Goal: Task Accomplishment & Management: Complete application form

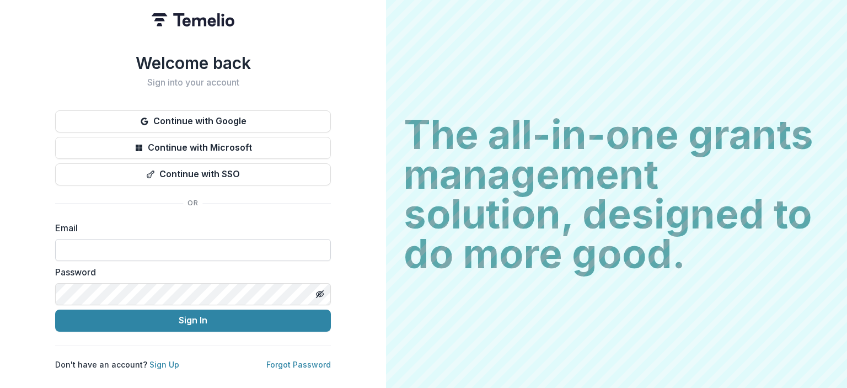
click at [221, 248] on input at bounding box center [193, 250] width 276 height 22
paste input "**********"
type input "**********"
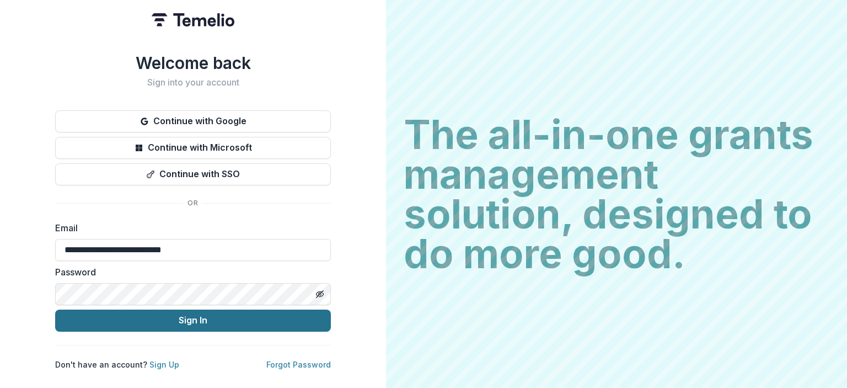
click at [218, 321] on button "Sign In" at bounding box center [193, 320] width 276 height 22
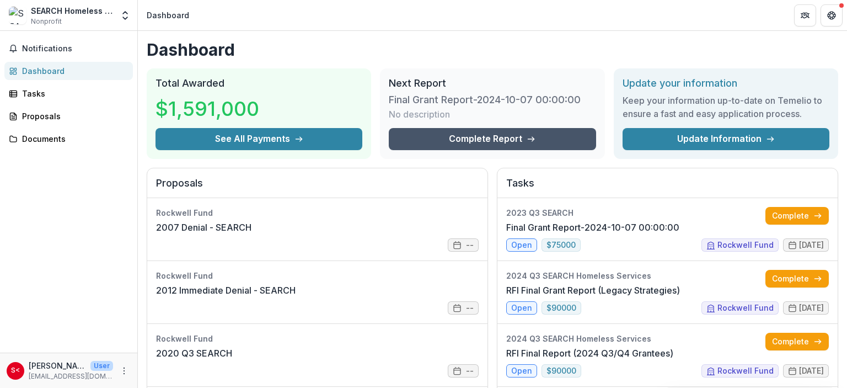
click at [478, 138] on link "Complete Report" at bounding box center [492, 139] width 207 height 22
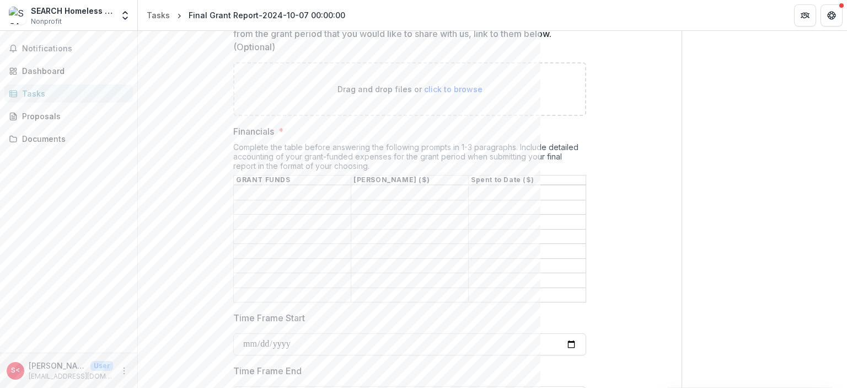
scroll to position [1416, 0]
click at [484, 186] on input "Financials *" at bounding box center [527, 192] width 117 height 13
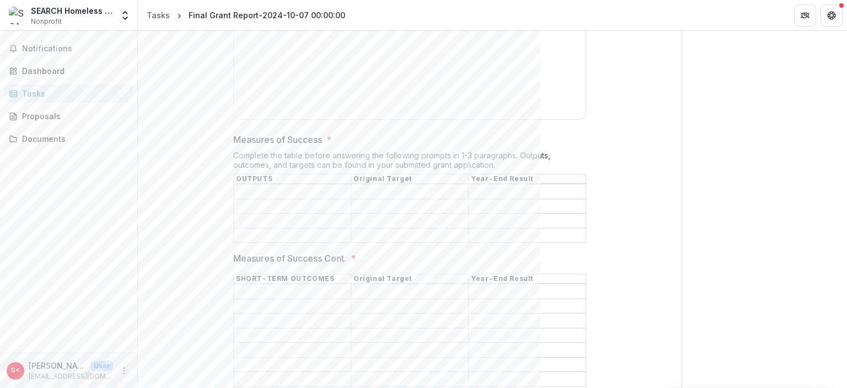
scroll to position [1997, 0]
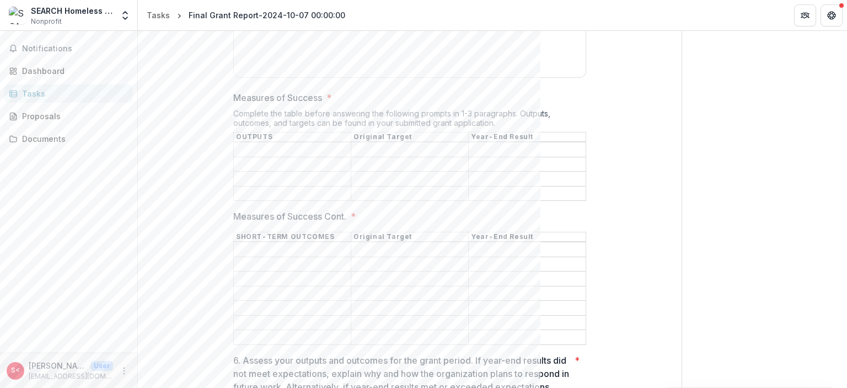
click at [494, 143] on input "Measures of Success *" at bounding box center [527, 149] width 117 height 13
type input "*"
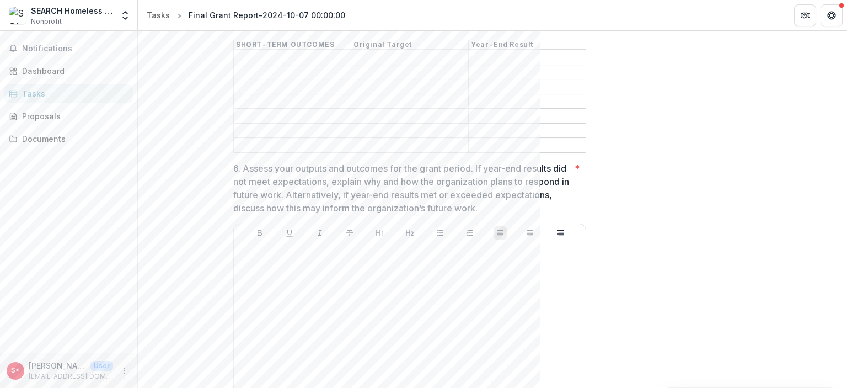
scroll to position [2191, 0]
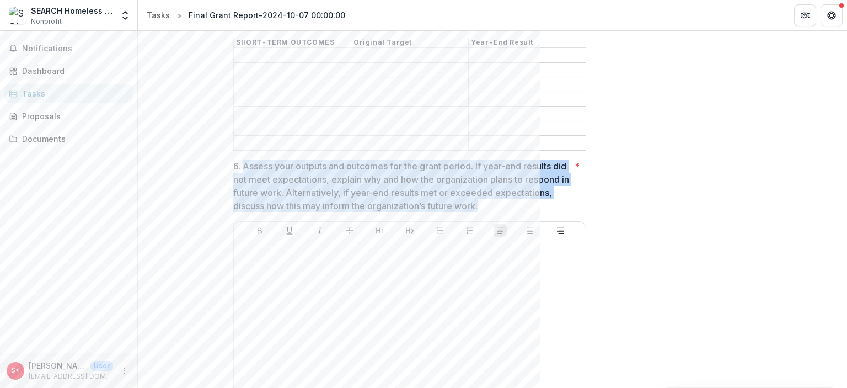
drag, startPoint x: 243, startPoint y: 132, endPoint x: 549, endPoint y: 172, distance: 308.7
click at [549, 172] on p "6. Assess your outputs and outcomes for the grant period. If year-end results d…" at bounding box center [401, 185] width 337 height 53
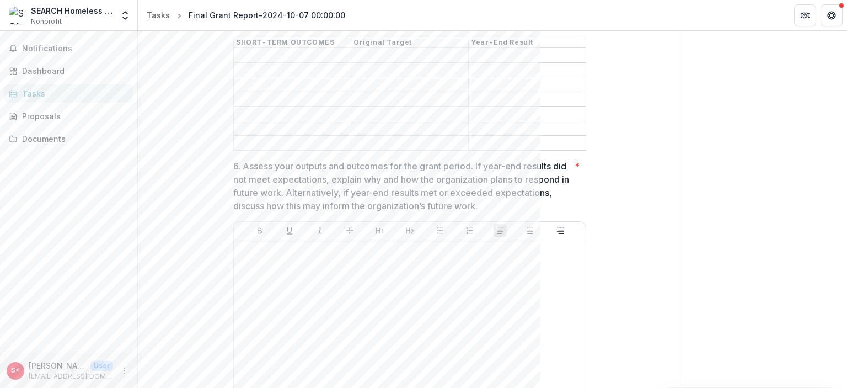
click at [292, 119] on div "**********" at bounding box center [409, 69] width 353 height 4293
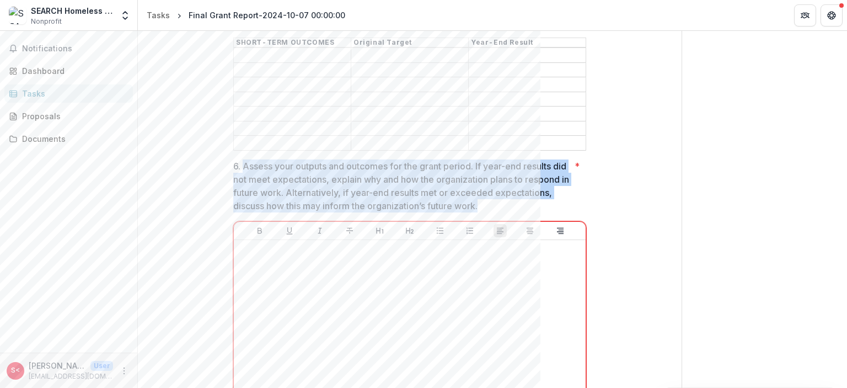
drag, startPoint x: 241, startPoint y: 131, endPoint x: 546, endPoint y: 172, distance: 307.9
click at [546, 172] on p "6. Assess your outputs and outcomes for the grant period. If year-end results d…" at bounding box center [401, 185] width 337 height 53
drag, startPoint x: 546, startPoint y: 172, endPoint x: 244, endPoint y: 132, distance: 305.0
click at [244, 159] on p "6. Assess your outputs and outcomes for the grant period. If year-end results d…" at bounding box center [401, 185] width 337 height 53
drag, startPoint x: 244, startPoint y: 132, endPoint x: 544, endPoint y: 176, distance: 303.9
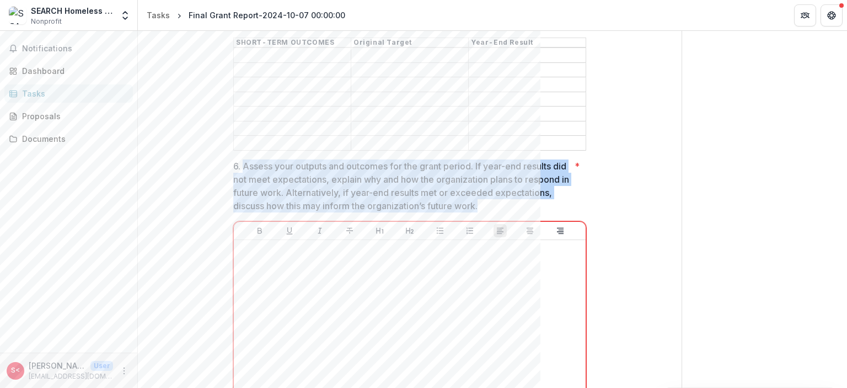
click at [544, 176] on p "6. Assess your outputs and outcomes for the grant period. If year-end results d…" at bounding box center [401, 185] width 337 height 53
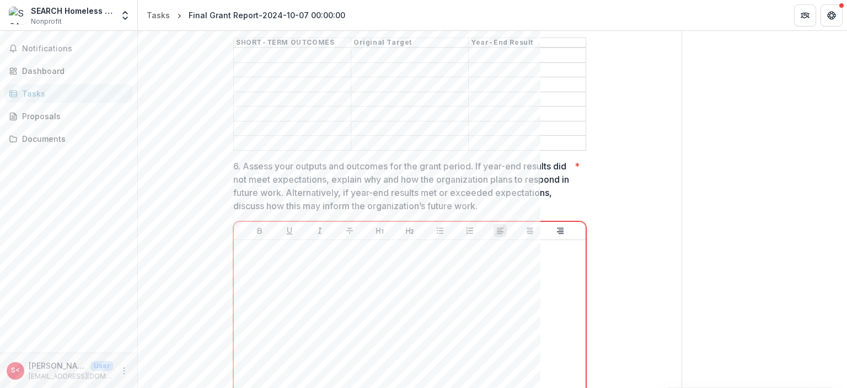
click at [544, 170] on p "6. Assess your outputs and outcomes for the grant period. If year-end results d…" at bounding box center [401, 185] width 337 height 53
click at [642, 184] on div "**********" at bounding box center [410, 75] width 509 height 4305
click at [538, 108] on input "Measures of Success Cont. *" at bounding box center [527, 114] width 117 height 13
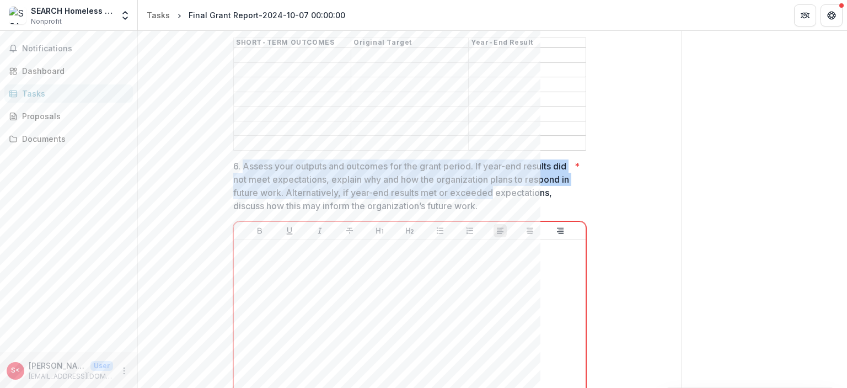
drag, startPoint x: 552, startPoint y: 162, endPoint x: 243, endPoint y: 127, distance: 310.9
click at [243, 159] on p "6. Assess your outputs and outcomes for the grant period. If year-end results d…" at bounding box center [401, 185] width 337 height 53
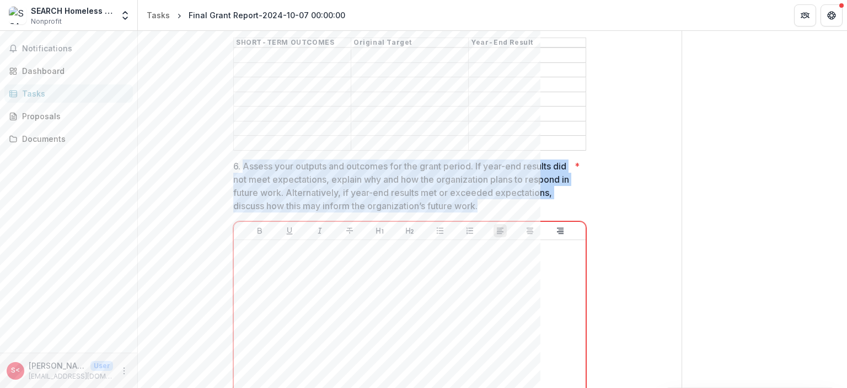
drag, startPoint x: 243, startPoint y: 131, endPoint x: 545, endPoint y: 174, distance: 304.8
click at [545, 174] on p "6. Assess your outputs and outcomes for the grant period. If year-end results d…" at bounding box center [401, 185] width 337 height 53
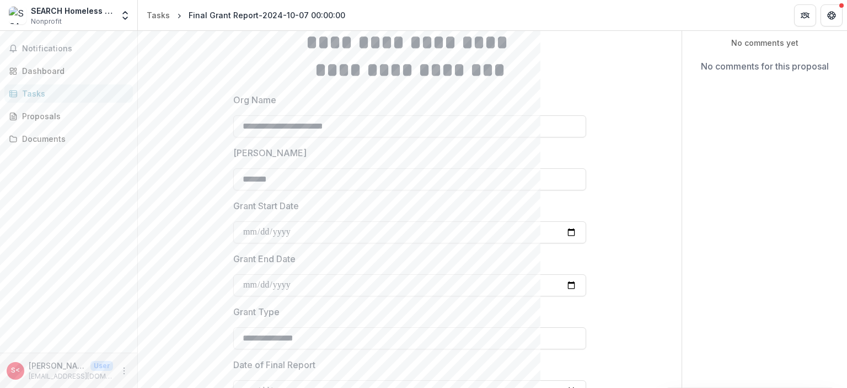
scroll to position [0, 0]
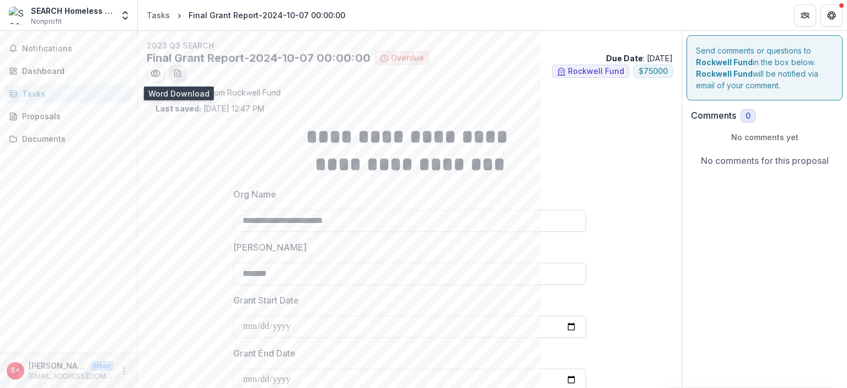
click at [181, 70] on icon "download-word-button" at bounding box center [177, 73] width 9 height 9
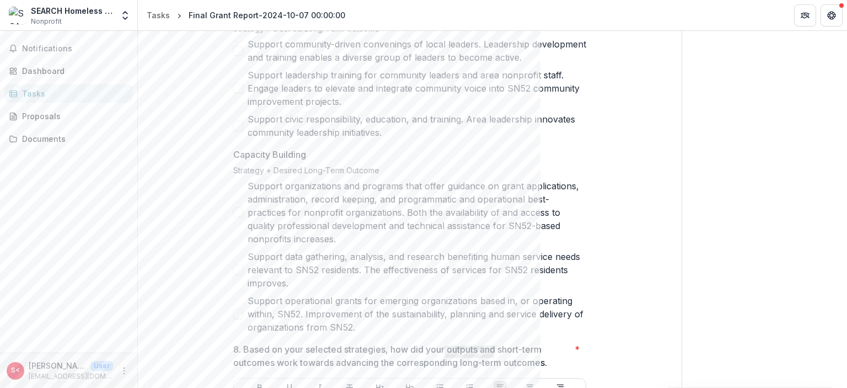
scroll to position [3459, 0]
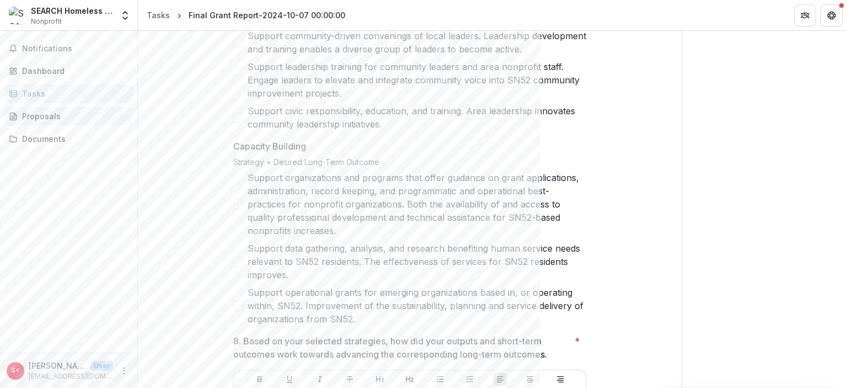
click at [46, 110] on div "Proposals" at bounding box center [73, 116] width 102 height 12
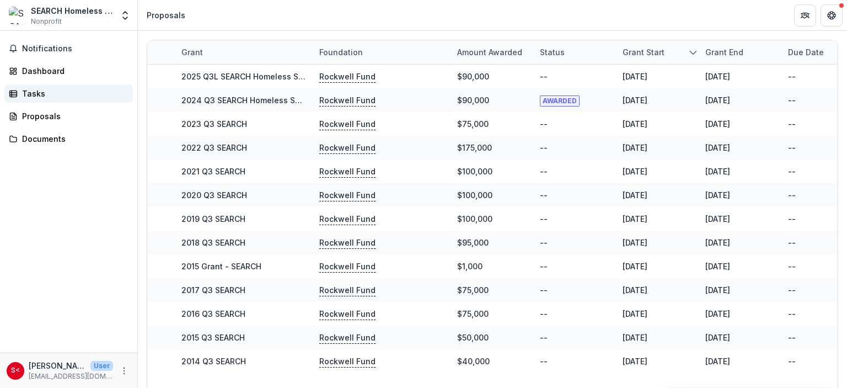
click at [40, 92] on div "Tasks" at bounding box center [73, 94] width 102 height 12
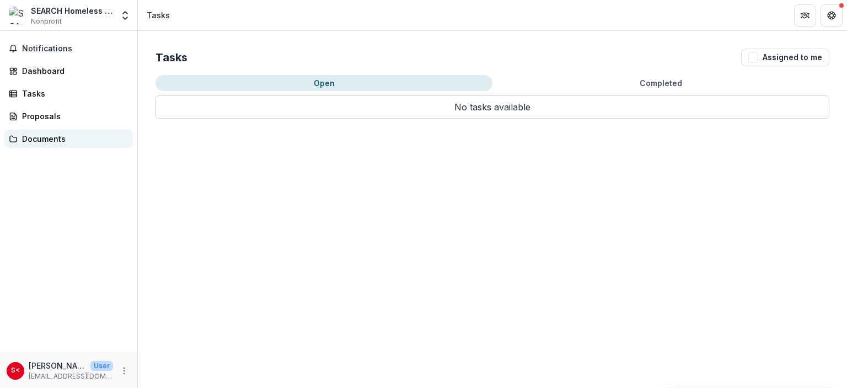
click at [42, 134] on div "Documents" at bounding box center [73, 139] width 102 height 12
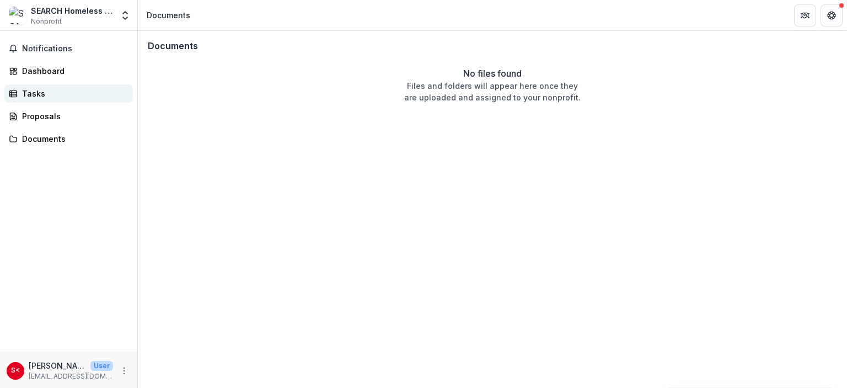
click at [41, 94] on div "Tasks" at bounding box center [73, 94] width 102 height 12
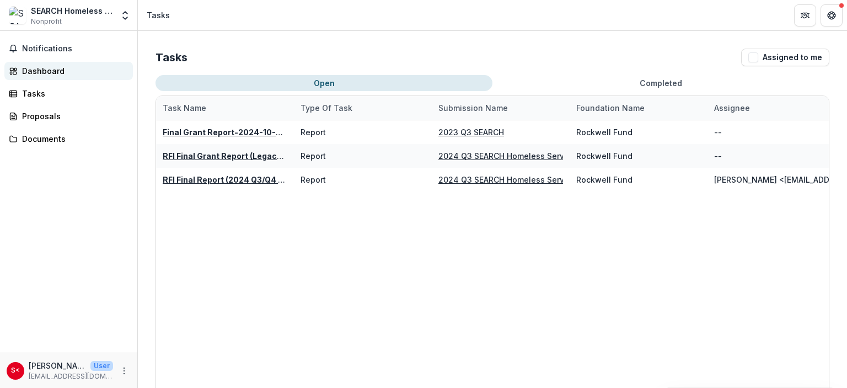
click at [34, 70] on div "Dashboard" at bounding box center [73, 71] width 102 height 12
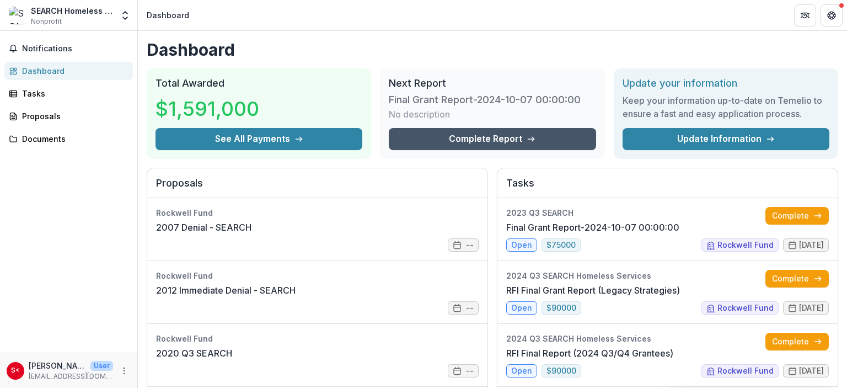
click at [487, 140] on link "Complete Report" at bounding box center [492, 139] width 207 height 22
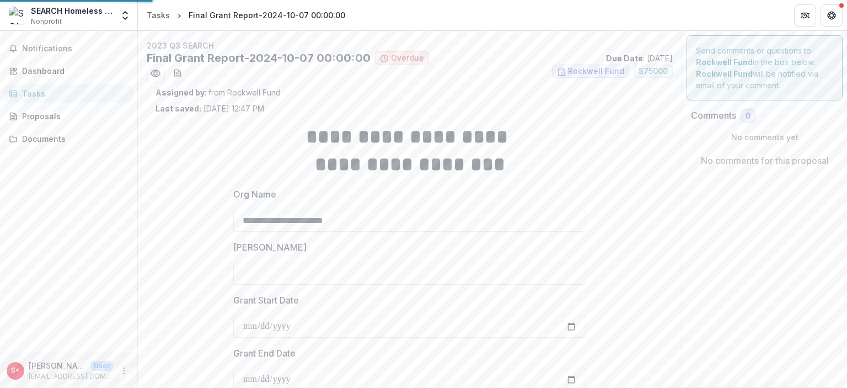
type input "*******"
click at [34, 70] on div "Dashboard" at bounding box center [73, 71] width 102 height 12
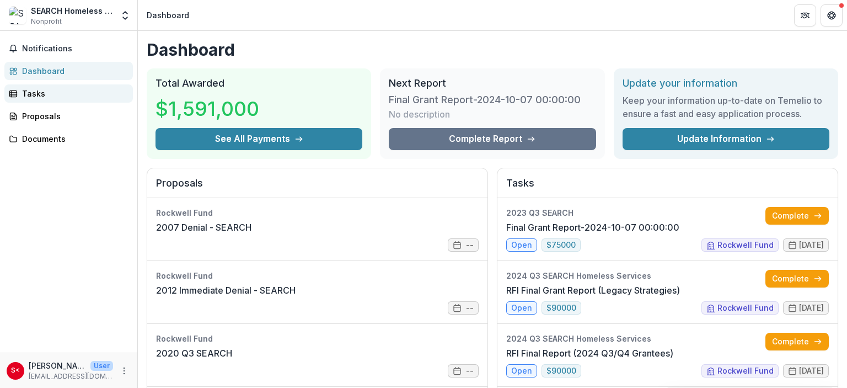
click at [38, 89] on div "Tasks" at bounding box center [73, 94] width 102 height 12
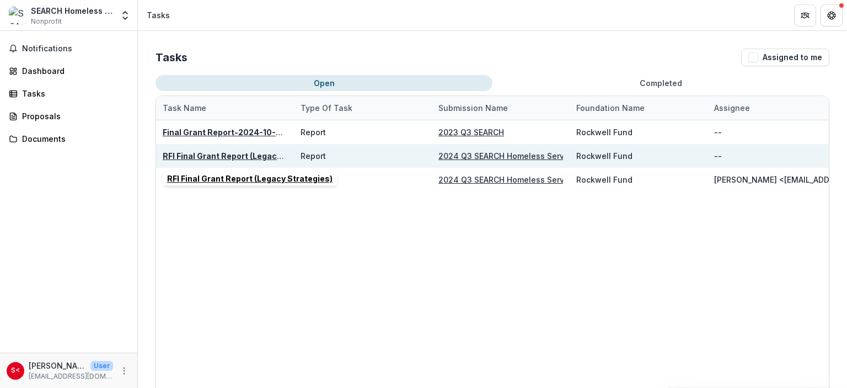
click at [226, 153] on u "RFI Final Grant Report (Legacy Strategies)" at bounding box center [245, 155] width 165 height 9
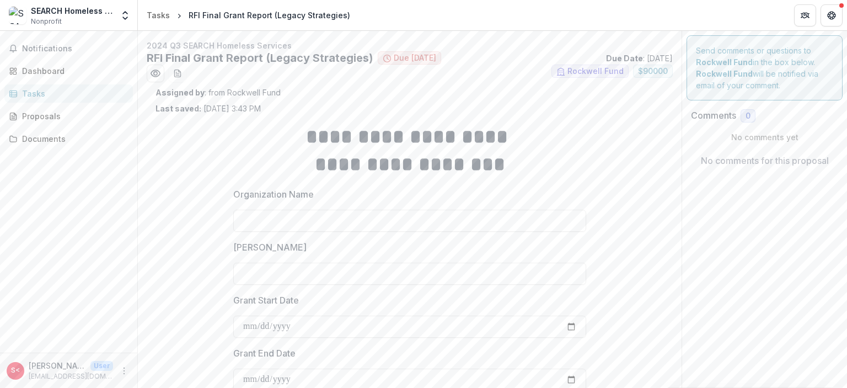
type input "*******"
click at [179, 73] on icon "download-word-button" at bounding box center [177, 73] width 9 height 9
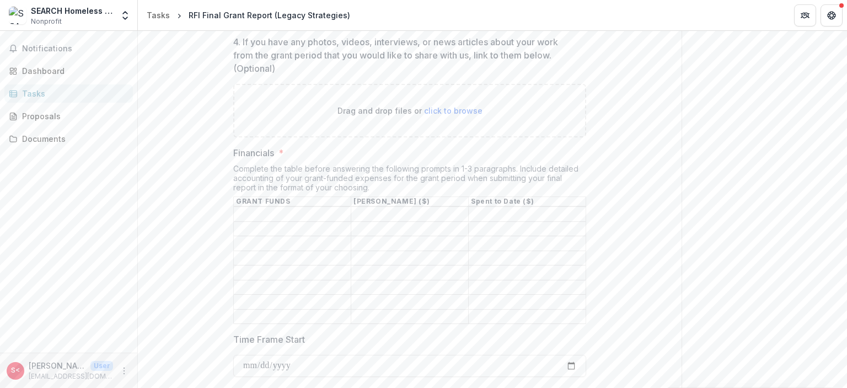
scroll to position [1439, 0]
click at [285, 207] on input "Financials *" at bounding box center [292, 213] width 117 height 13
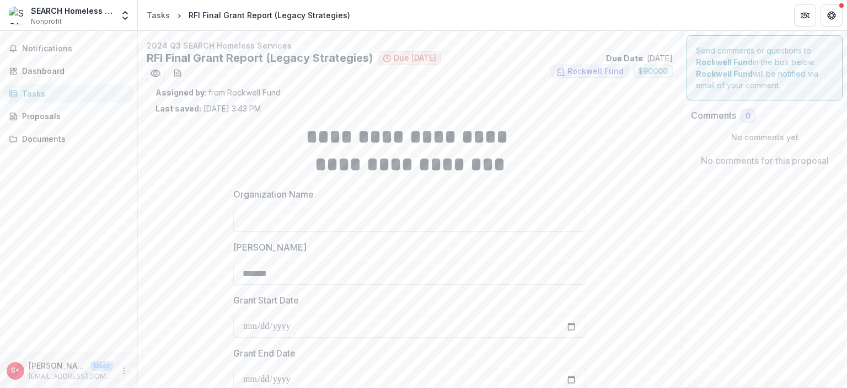
scroll to position [0, 0]
click at [124, 371] on icon "More" at bounding box center [124, 370] width 9 height 9
click at [173, 366] on button "Logout" at bounding box center [197, 365] width 118 height 18
